Goal: Register for event/course

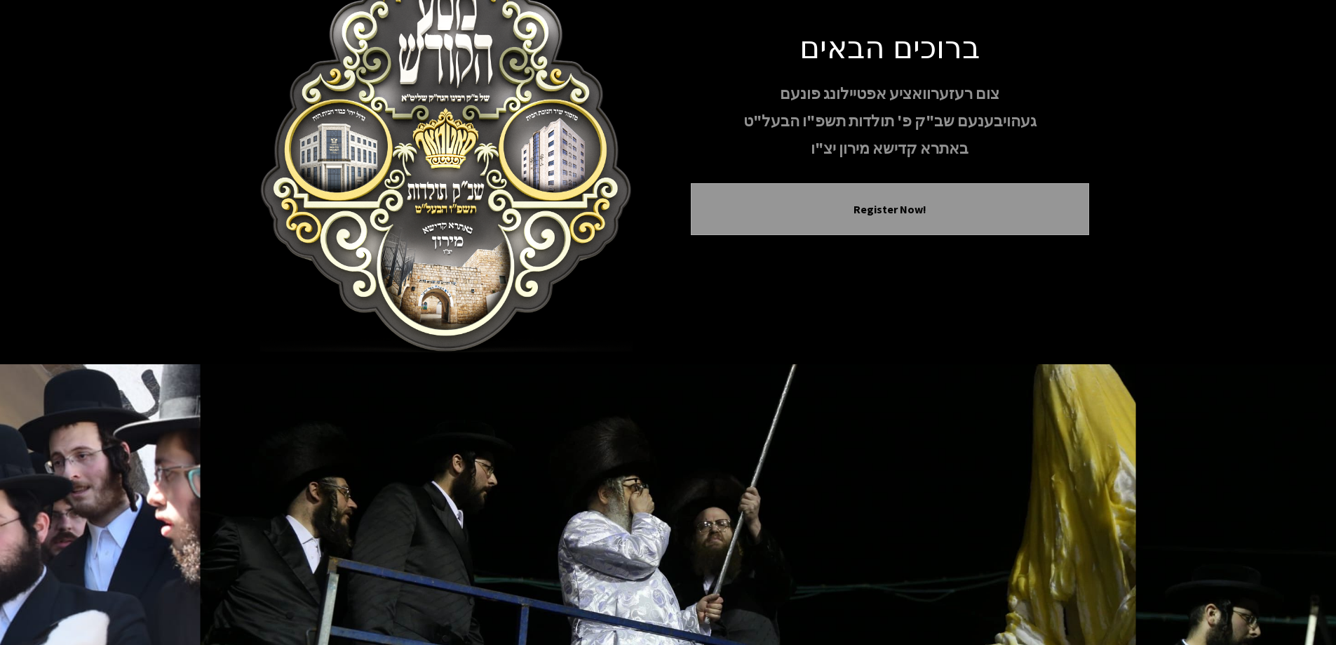
scroll to position [82, 0]
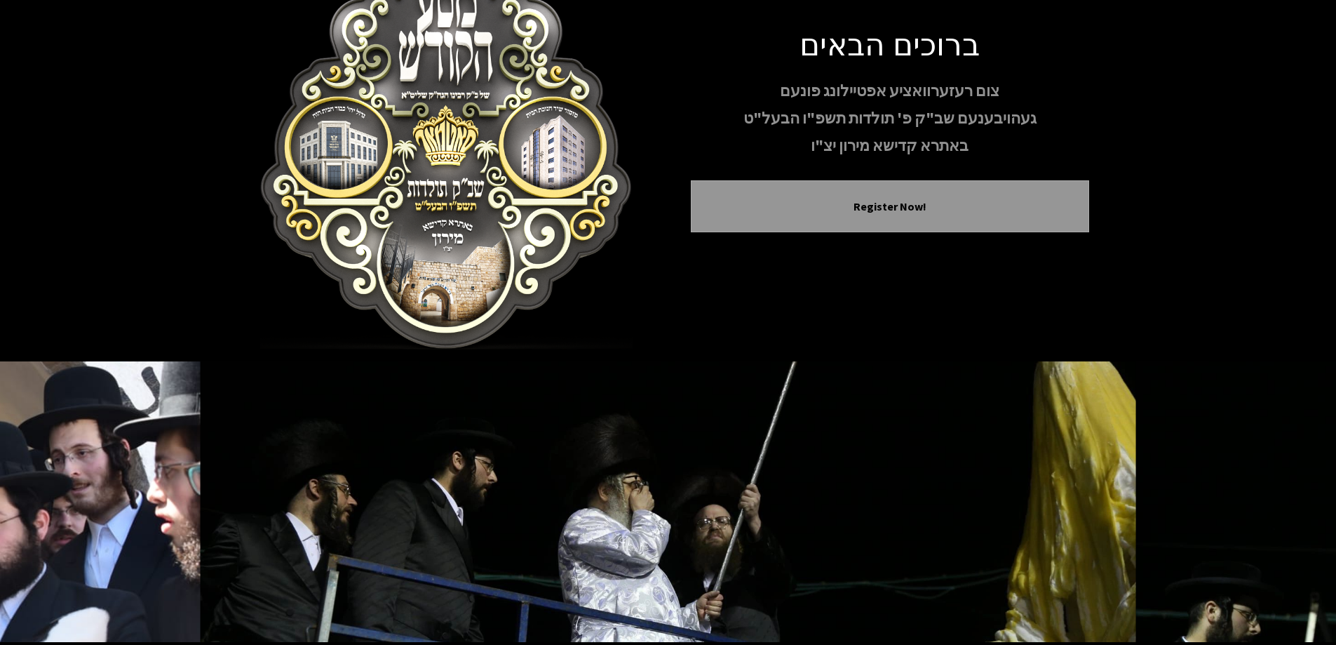
click at [915, 213] on div "ברוכים הבאים צום רעזערוואציע אפטיילונג פונעם געהויבענעם שב"ק פ' תולדות תשפ"ו הב…" at bounding box center [890, 140] width 398 height 230
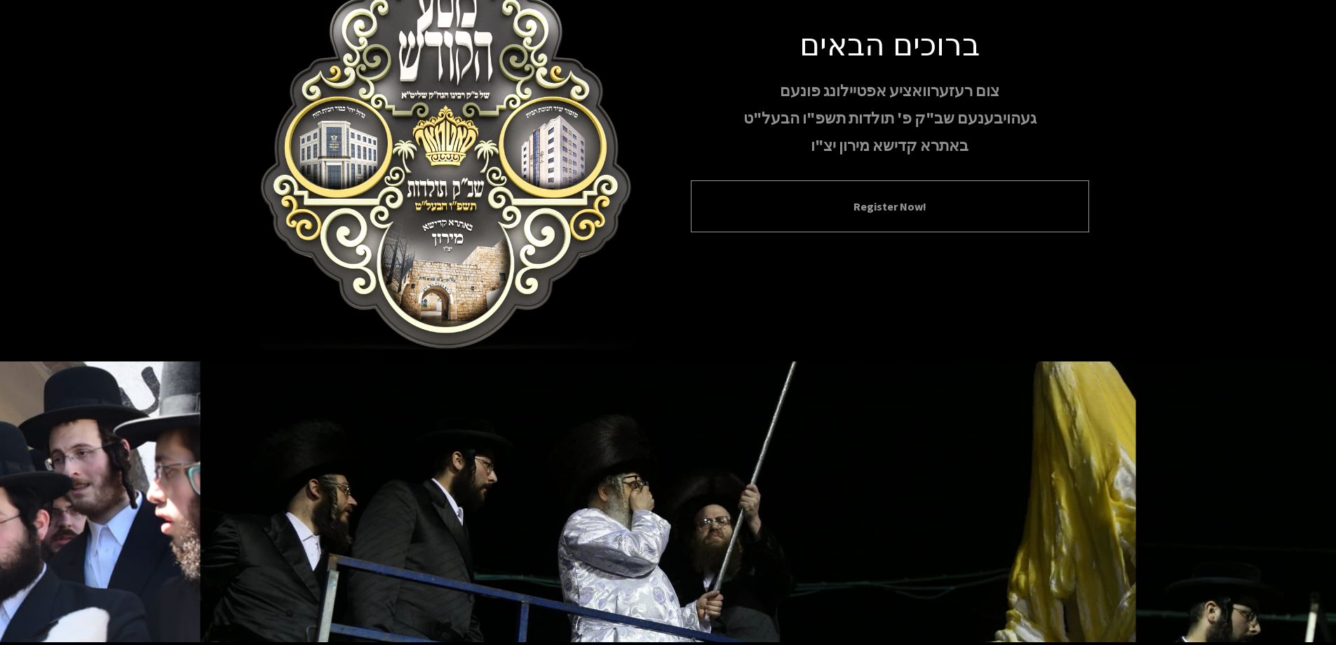
click at [911, 187] on div "Register Now!" at bounding box center [890, 206] width 398 height 52
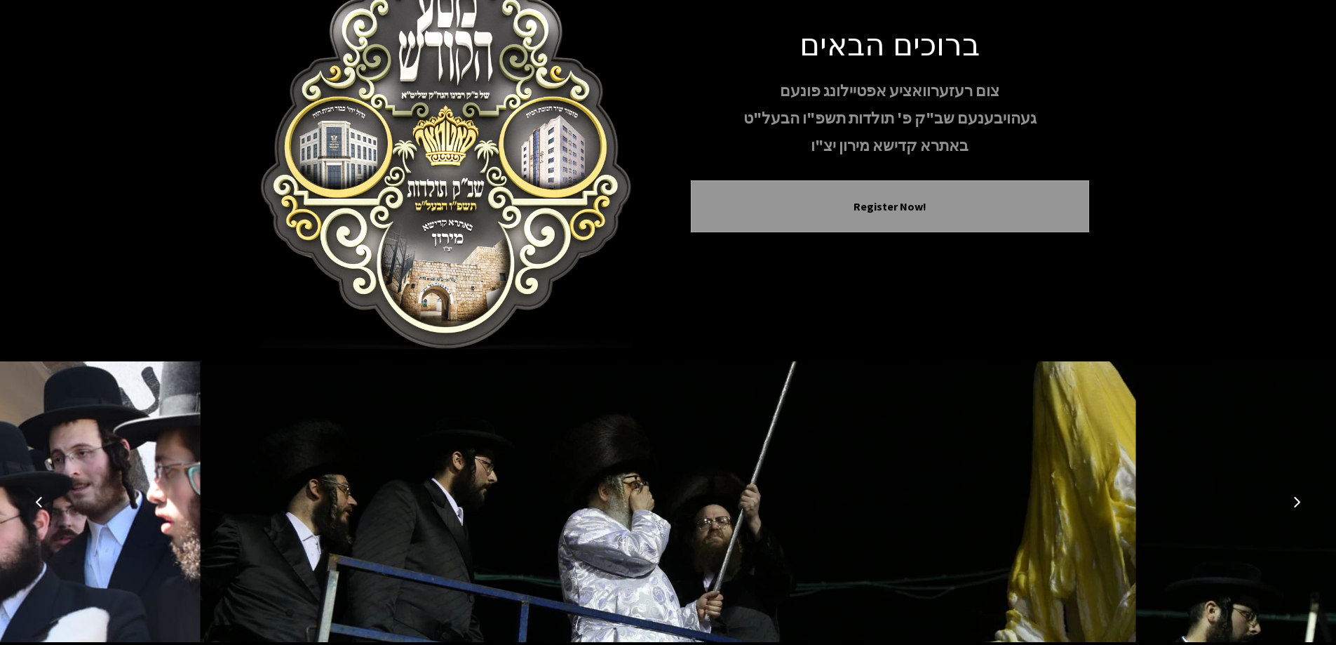
scroll to position [110, 0]
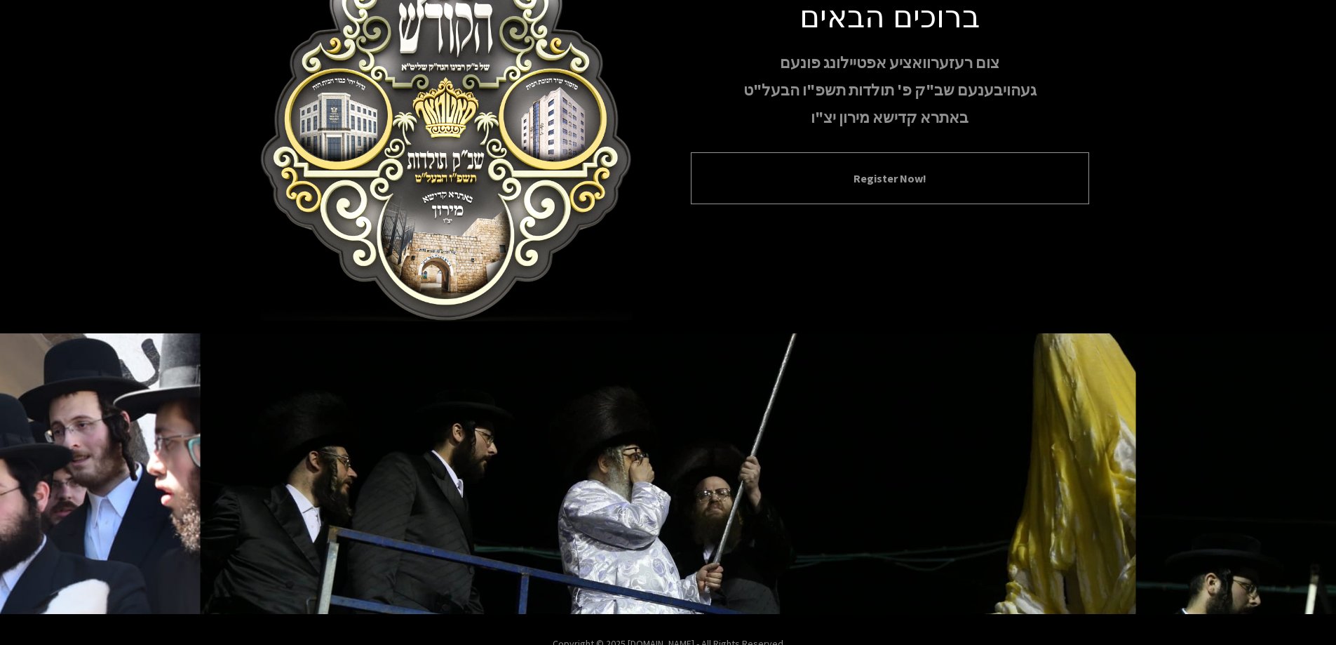
click at [873, 176] on button "Register Now!" at bounding box center [889, 178] width 363 height 17
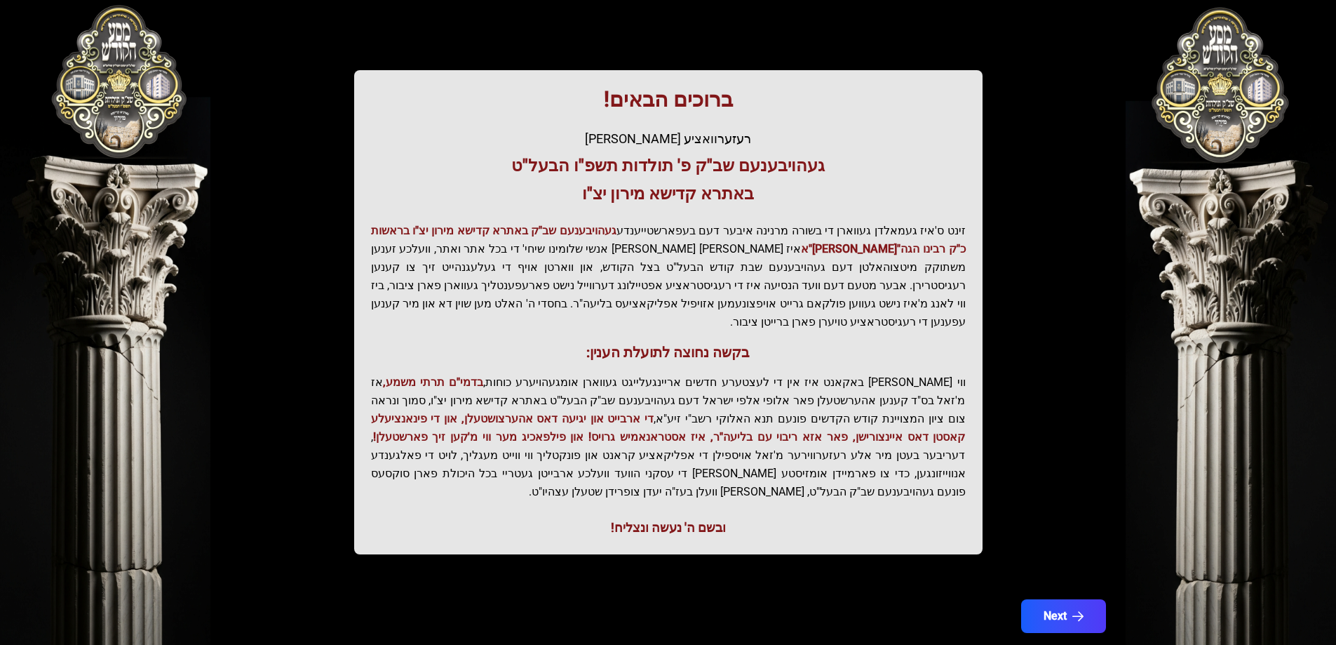
scroll to position [168, 0]
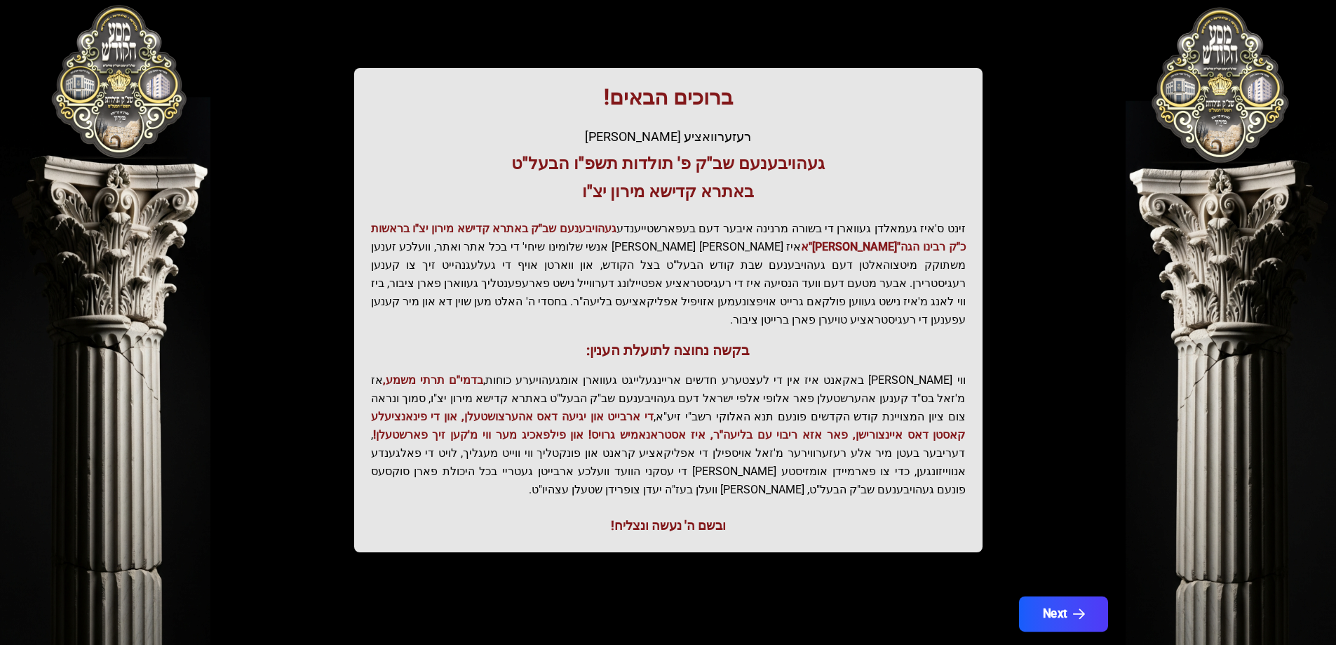
click at [1069, 596] on button "Next" at bounding box center [1063, 613] width 89 height 35
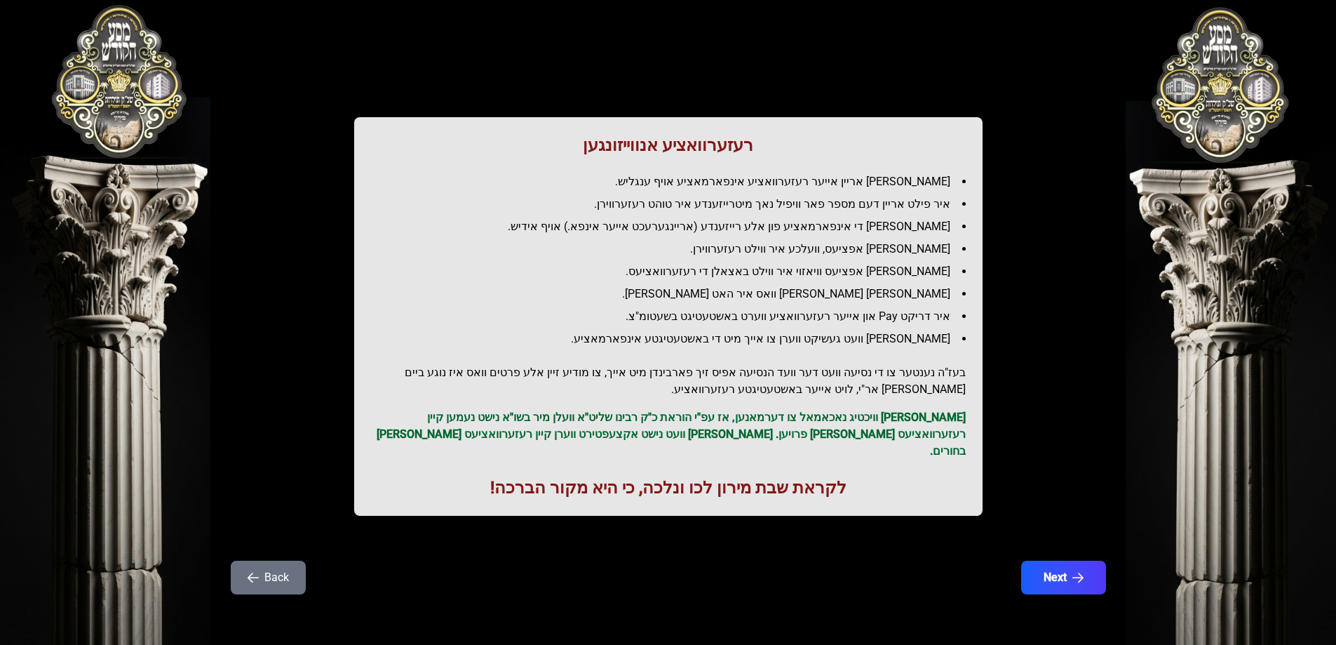
scroll to position [0, 0]
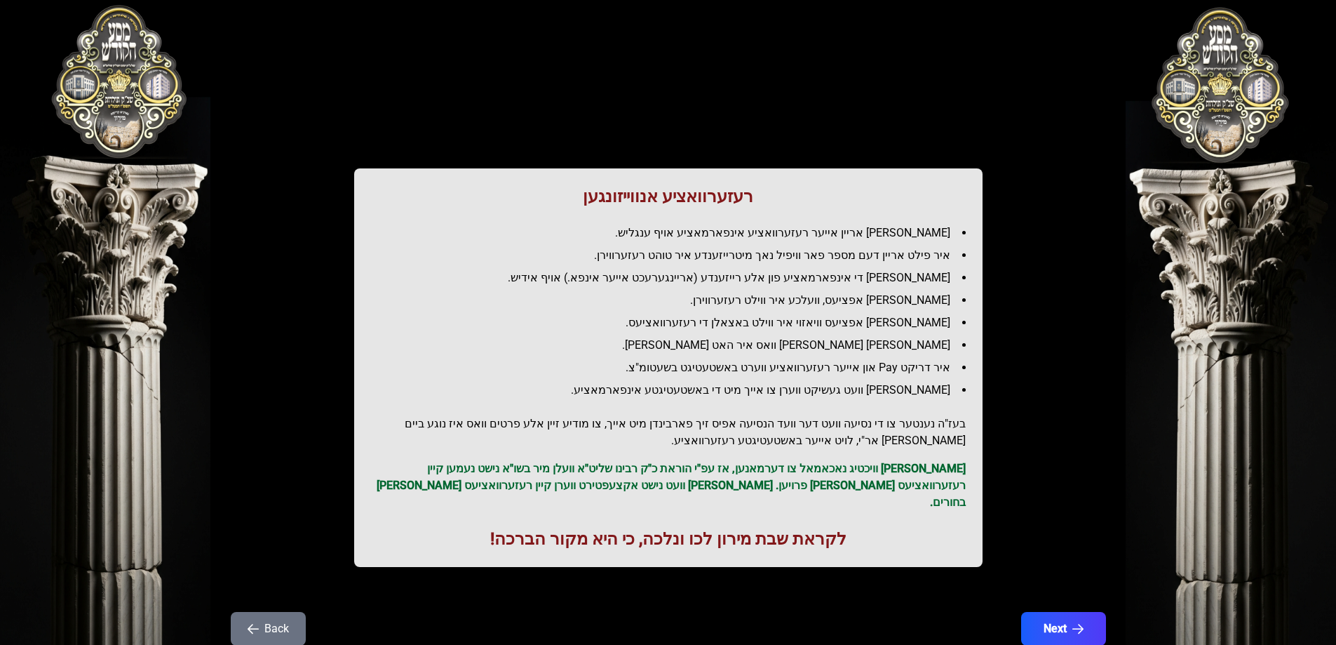
click at [274, 612] on button "Back" at bounding box center [268, 629] width 75 height 34
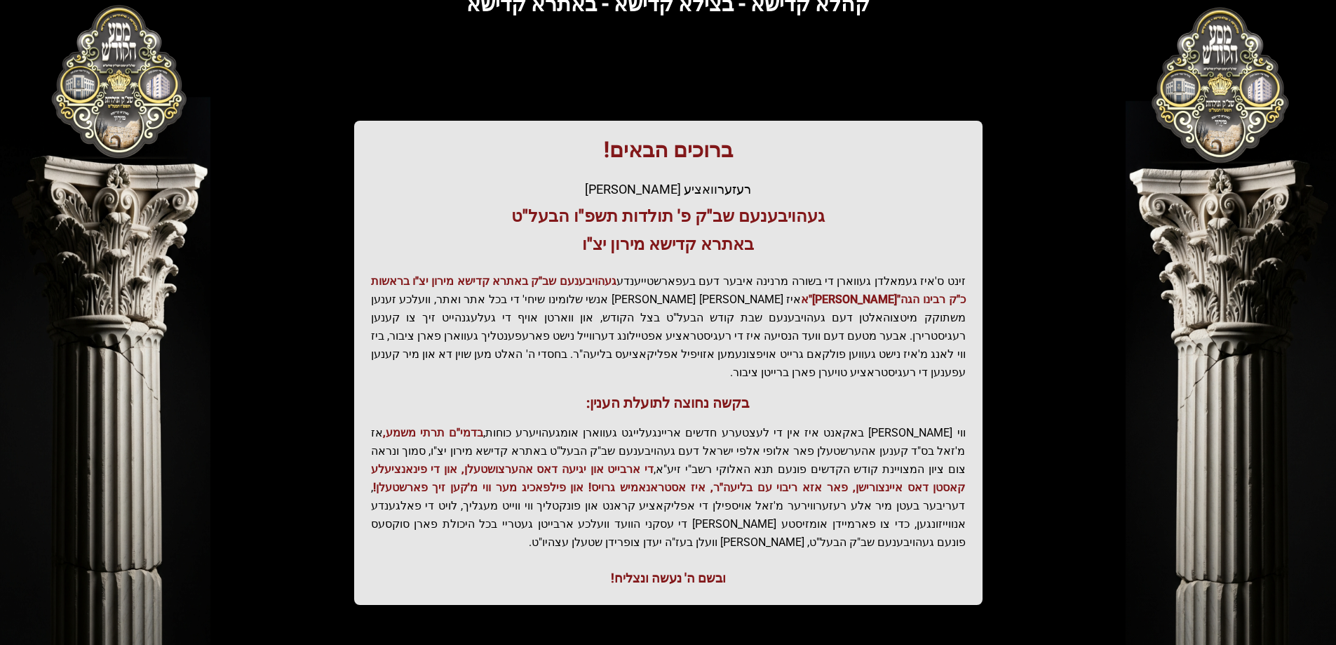
scroll to position [140, 0]
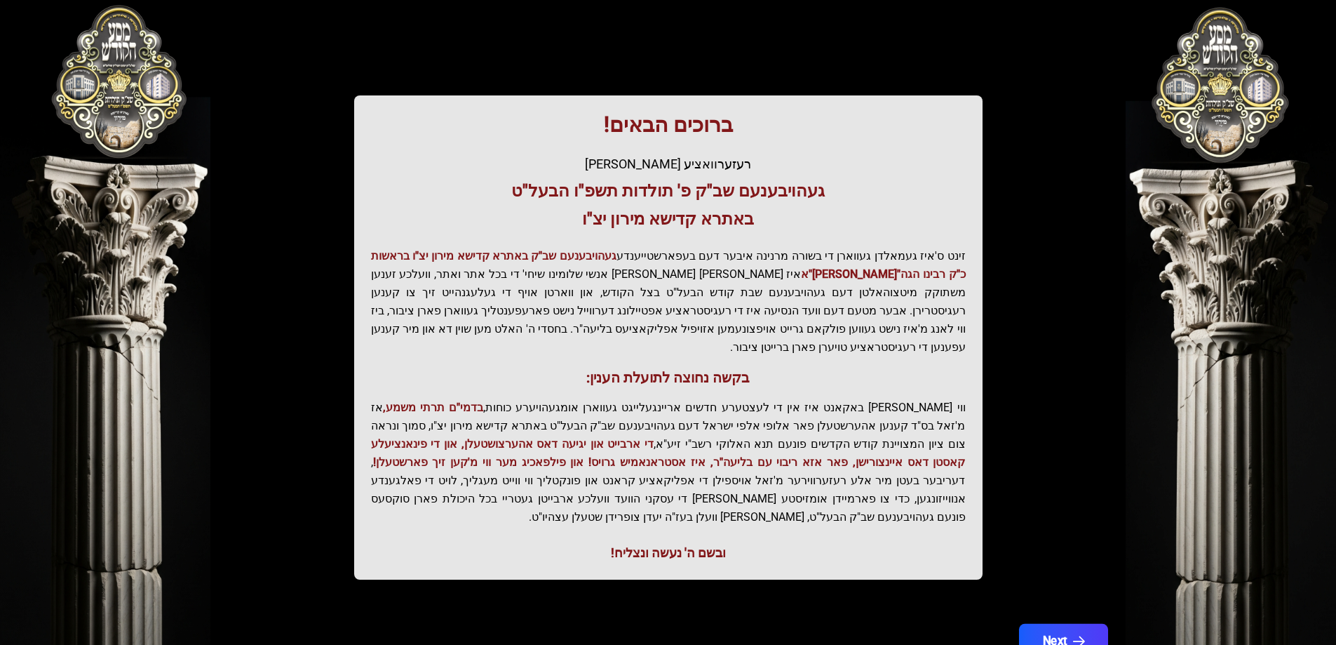
click at [1066, 624] on button "Next" at bounding box center [1063, 641] width 89 height 35
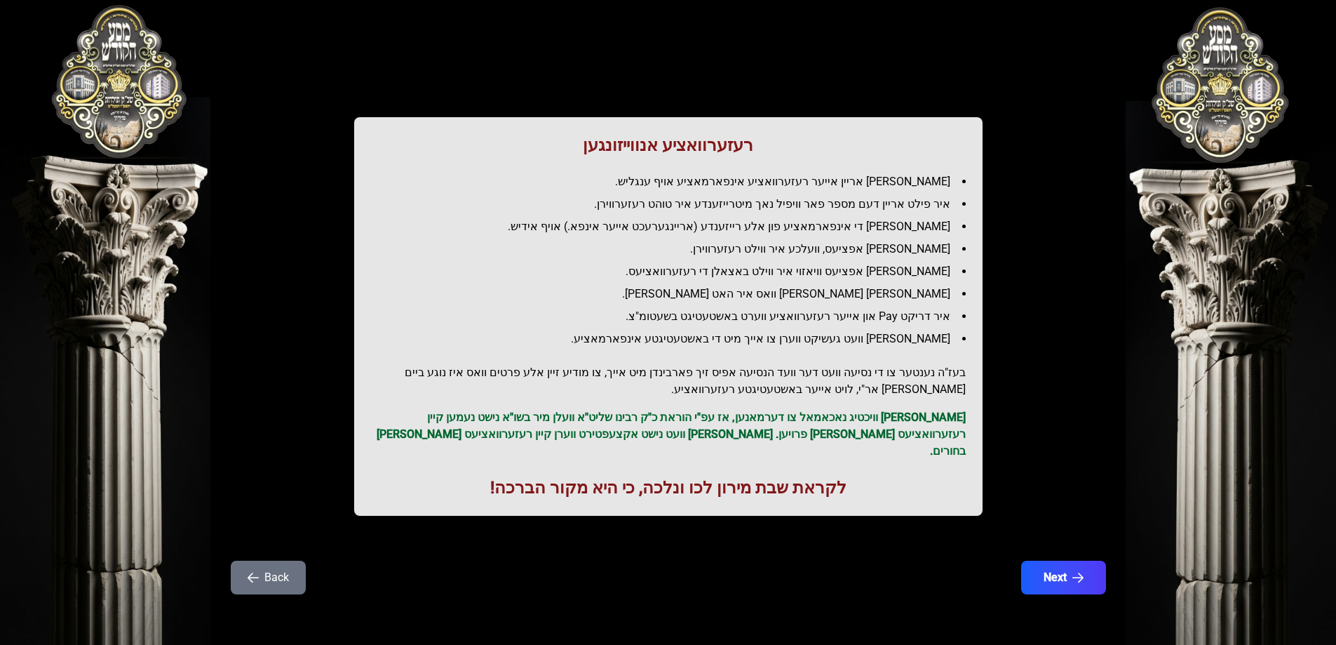
scroll to position [0, 0]
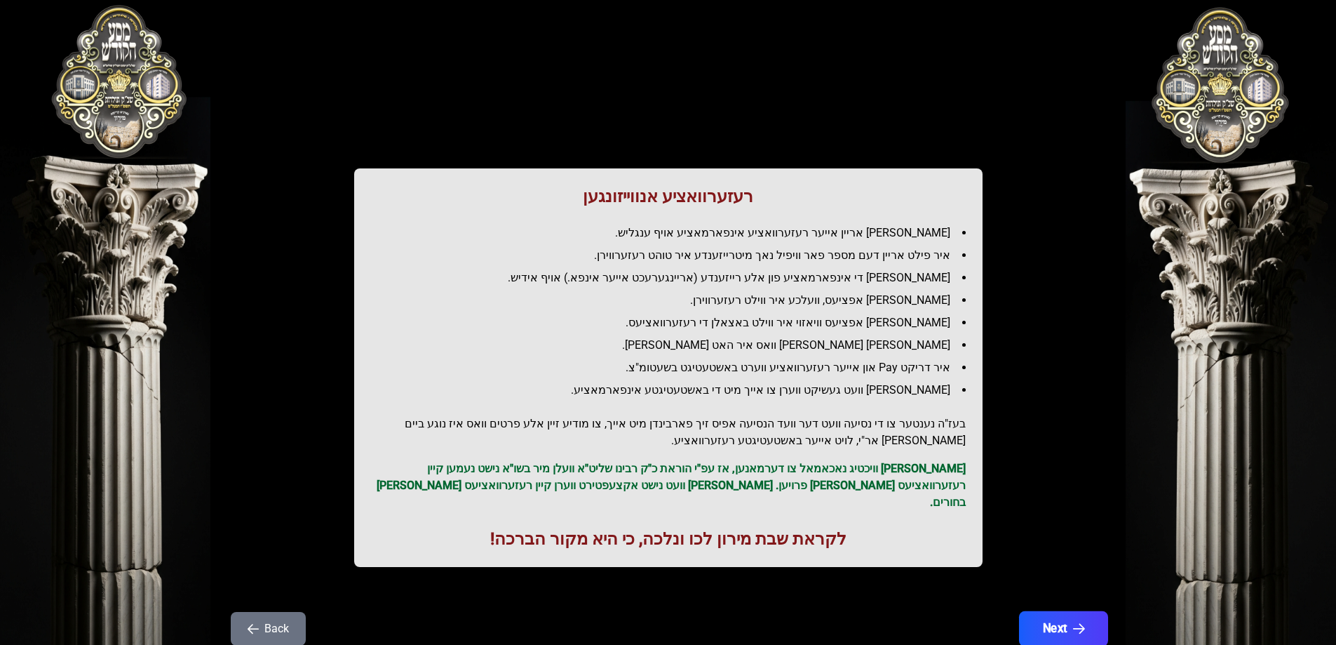
click at [1067, 623] on button "Next" at bounding box center [1063, 628] width 89 height 35
